Goal: Navigation & Orientation: Find specific page/section

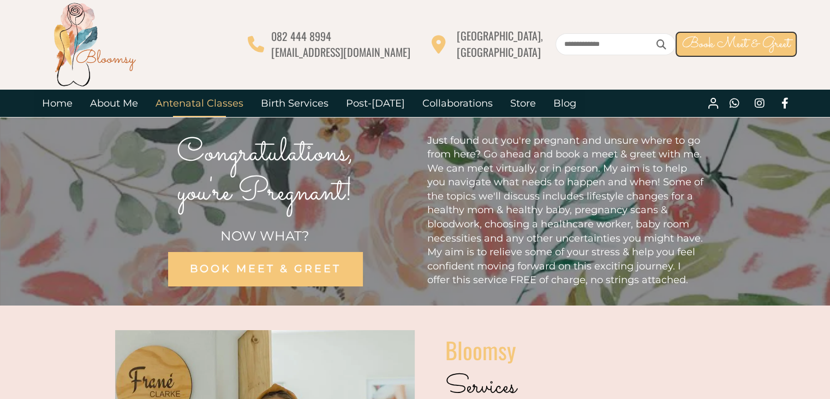
click at [207, 97] on link "Antenatal Classes" at bounding box center [199, 103] width 105 height 27
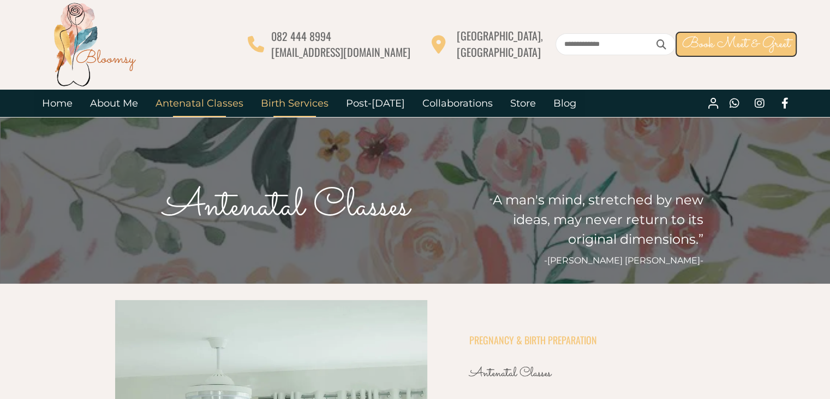
click at [297, 109] on link "Birth Services" at bounding box center [294, 103] width 85 height 27
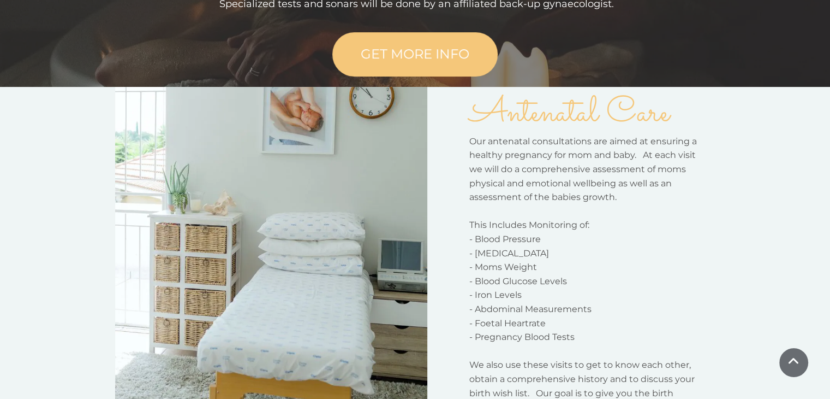
scroll to position [20, 0]
